Goal: Navigation & Orientation: Find specific page/section

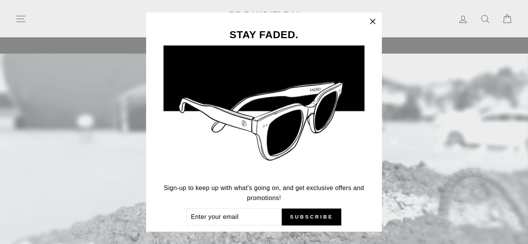
click at [370, 20] on icon "button" at bounding box center [372, 21] width 11 height 11
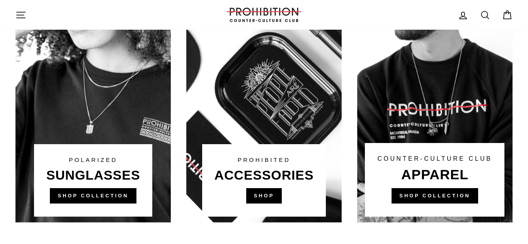
scroll to position [525, 0]
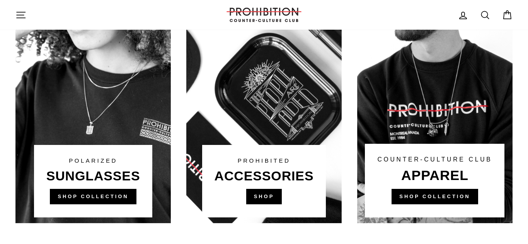
click at [240, 166] on link at bounding box center [263, 76] width 155 height 293
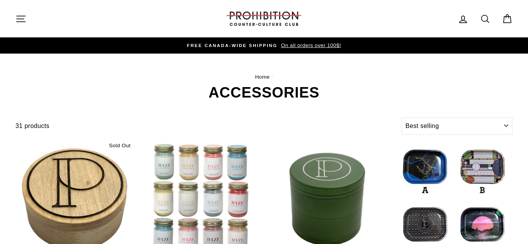
select select "best-selling"
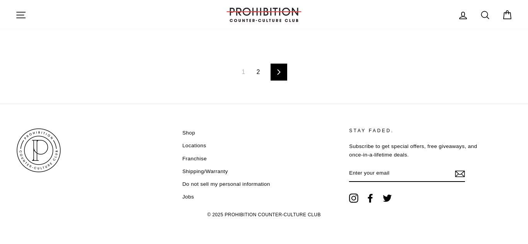
scroll to position [1325, 0]
click at [283, 72] on link "Next" at bounding box center [278, 71] width 17 height 17
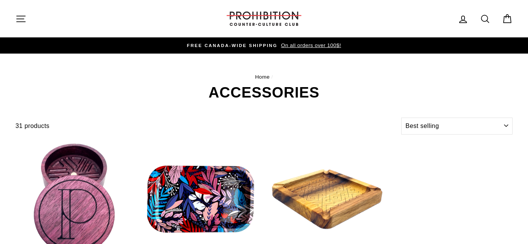
select select "best-selling"
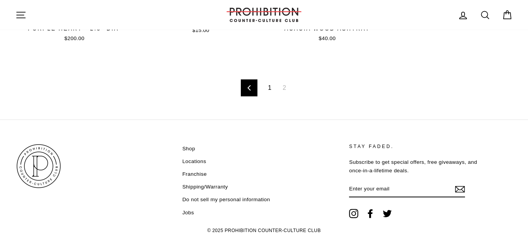
scroll to position [247, 0]
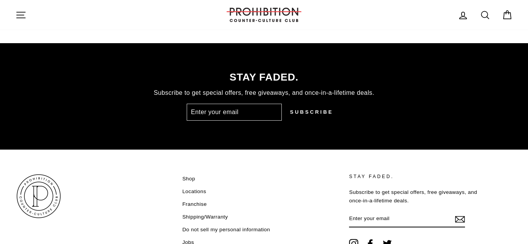
scroll to position [1963, 0]
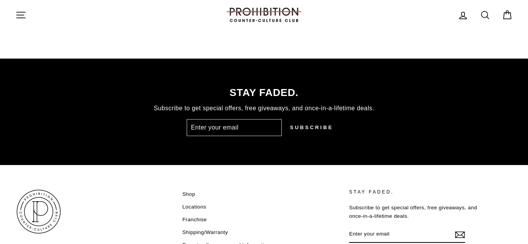
click at [192, 207] on link "Locations" at bounding box center [194, 208] width 24 height 12
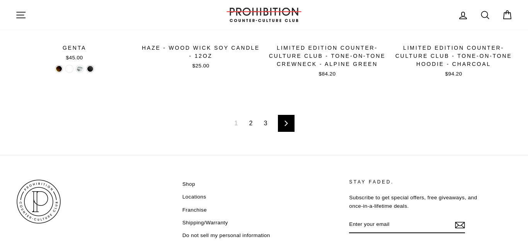
scroll to position [1251, 0]
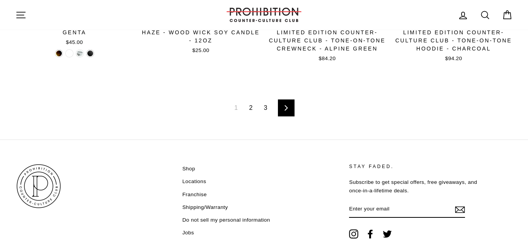
click at [283, 109] on icon at bounding box center [285, 107] width 5 height 5
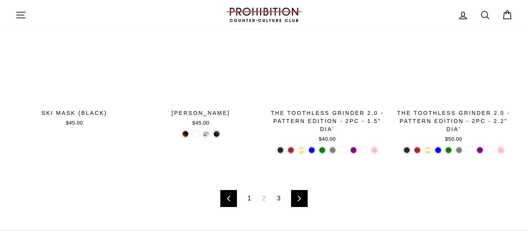
scroll to position [1174, 0]
